Goal: Download file/media

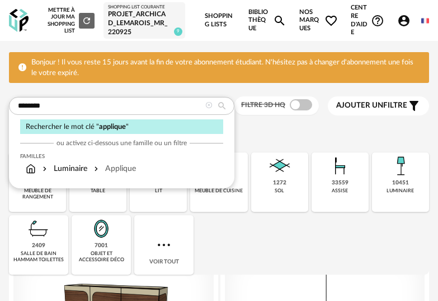
type input "********"
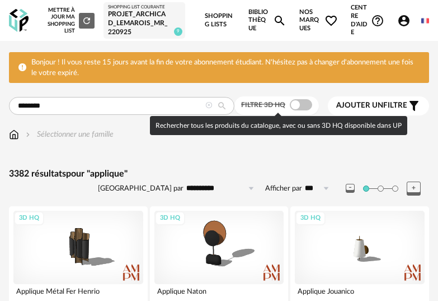
click at [307, 104] on span at bounding box center [301, 104] width 22 height 11
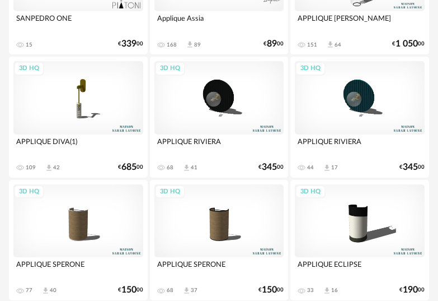
scroll to position [1803, 0]
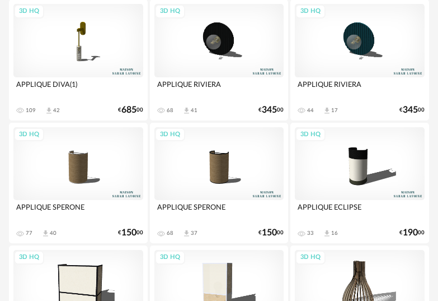
click at [66, 173] on div "3D HQ" at bounding box center [78, 163] width 130 height 73
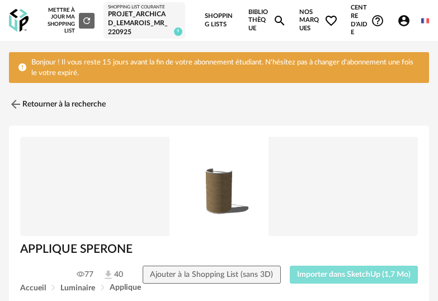
click at [354, 281] on button "Importer dans SketchUp (1,7 Mo)" at bounding box center [354, 274] width 129 height 18
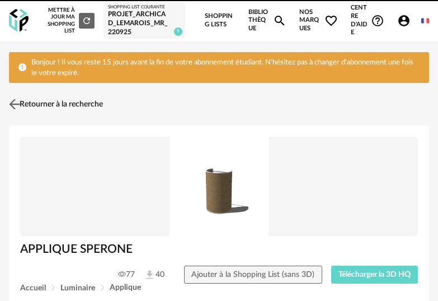
click at [41, 106] on link "Retourner à la recherche" at bounding box center [54, 104] width 97 height 25
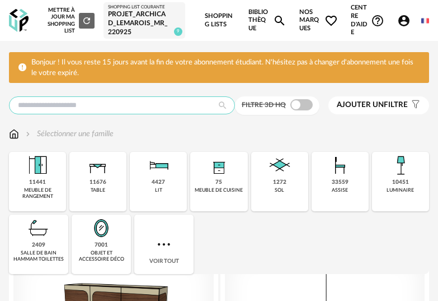
click at [135, 110] on input "text" at bounding box center [122, 105] width 226 height 18
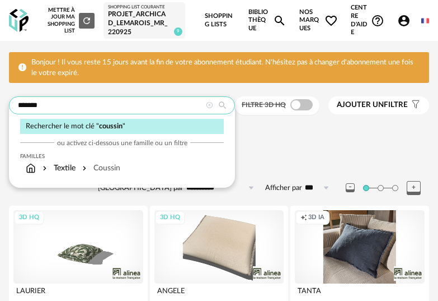
type input "*******"
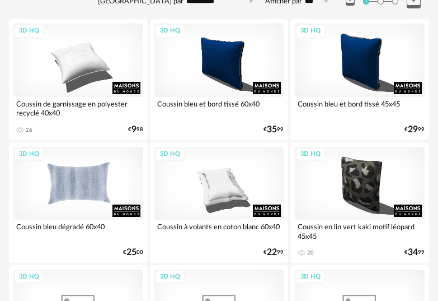
scroll to position [227, 0]
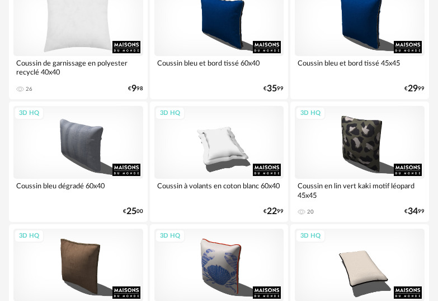
click at [100, 25] on div "3D HQ" at bounding box center [78, 19] width 130 height 73
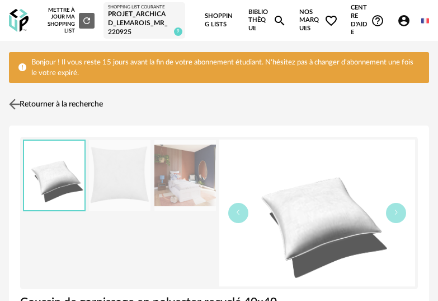
click at [16, 95] on link "Retourner à la recherche" at bounding box center [54, 104] width 97 height 25
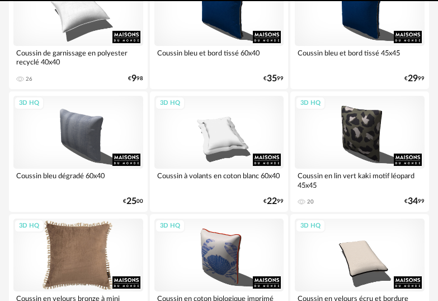
scroll to position [245, 0]
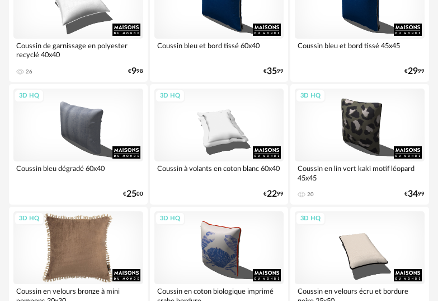
click at [81, 226] on div "3D HQ" at bounding box center [78, 247] width 130 height 73
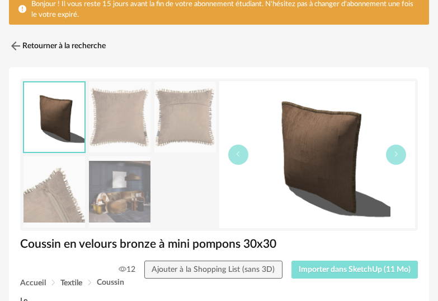
scroll to position [67, 0]
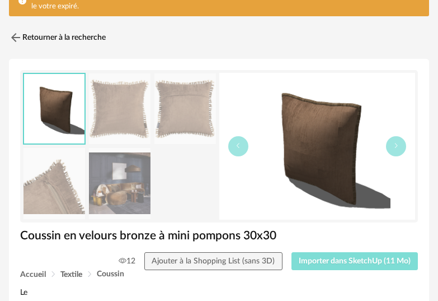
click at [366, 258] on span "Importer dans SketchUp (11 Mo)" at bounding box center [355, 261] width 112 height 8
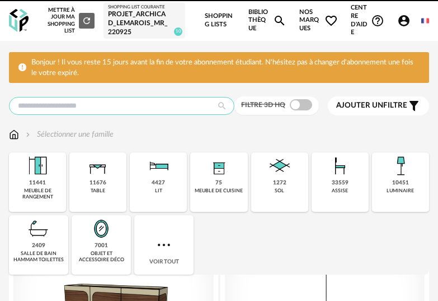
click at [120, 111] on input "text" at bounding box center [122, 106] width 226 height 18
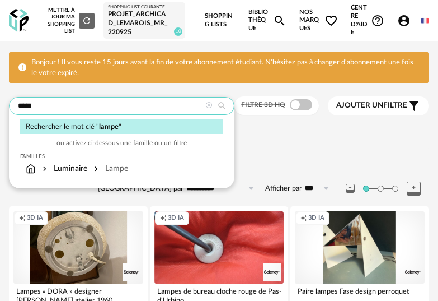
type input "*****"
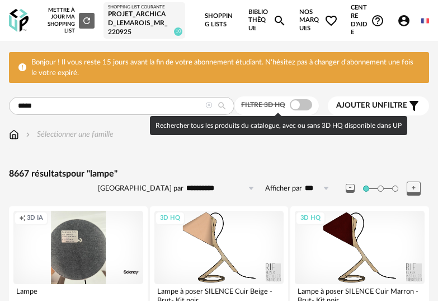
click at [304, 98] on div "Filtre 3D HQ" at bounding box center [277, 105] width 85 height 18
click at [303, 102] on span at bounding box center [301, 104] width 22 height 11
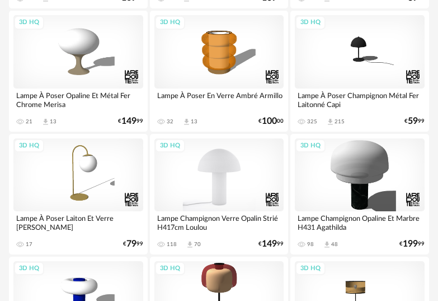
scroll to position [932, 0]
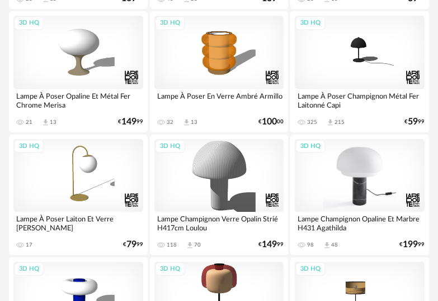
click at [373, 196] on div "3D HQ" at bounding box center [360, 175] width 130 height 73
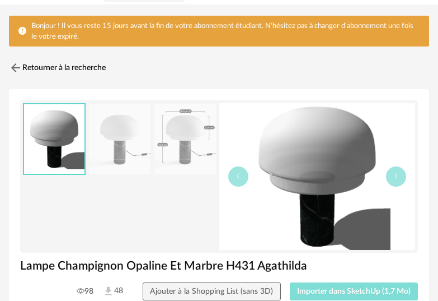
scroll to position [100, 0]
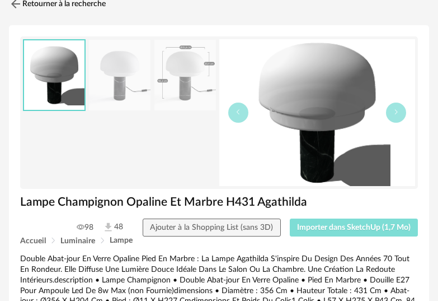
click at [353, 228] on span "Importer dans SketchUp (1,7 Mo)" at bounding box center [354, 227] width 114 height 8
